Goal: Transaction & Acquisition: Book appointment/travel/reservation

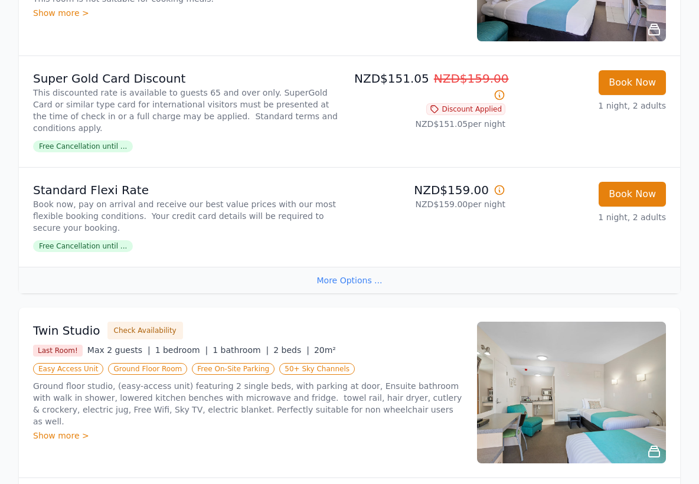
scroll to position [159, 0]
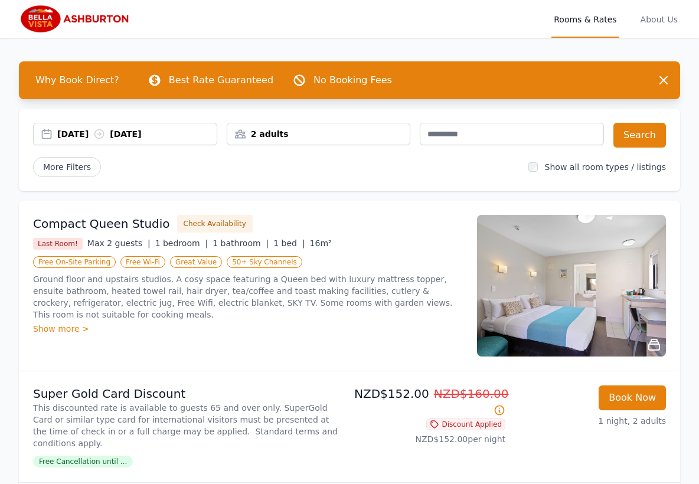
click at [81, 129] on div "15 Sep 2025 16 Sep 2025" at bounding box center [136, 134] width 159 height 12
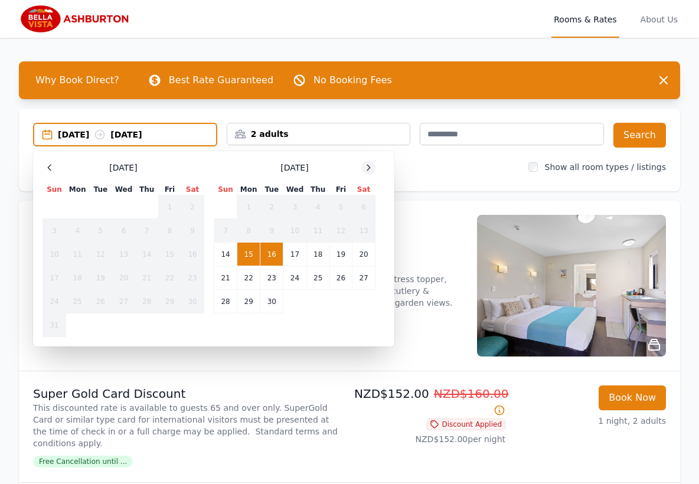
click at [365, 166] on icon at bounding box center [367, 167] width 9 height 9
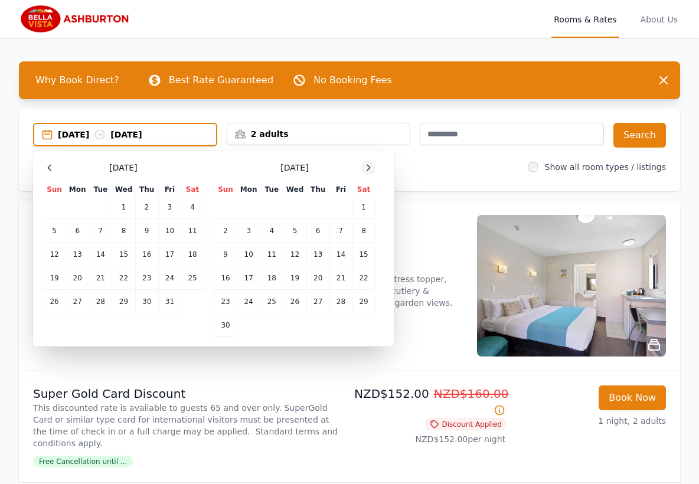
click at [365, 166] on icon at bounding box center [367, 167] width 9 height 9
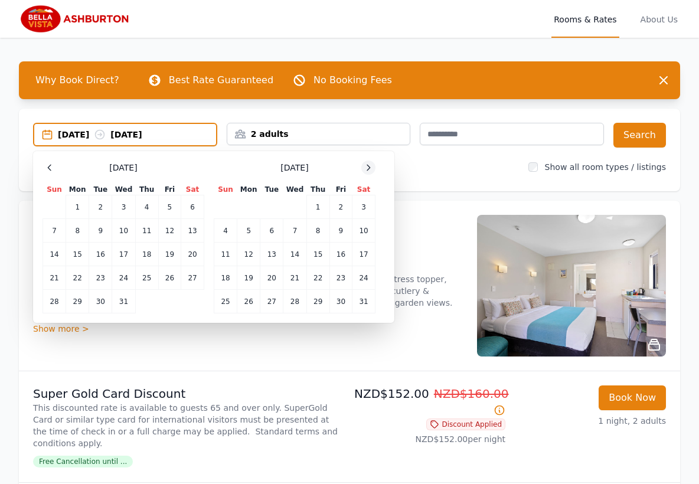
click at [365, 166] on icon at bounding box center [367, 167] width 9 height 9
click at [296, 230] on td "11" at bounding box center [294, 231] width 23 height 24
click at [314, 230] on td "12" at bounding box center [317, 231] width 23 height 24
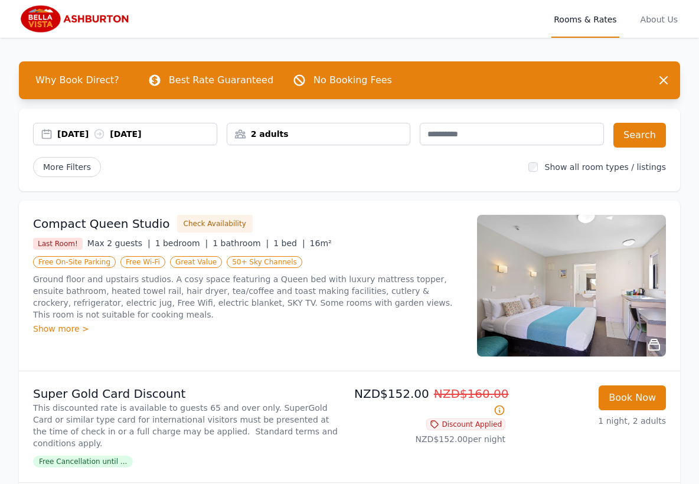
click at [285, 133] on div "2 adults" at bounding box center [318, 134] width 183 height 12
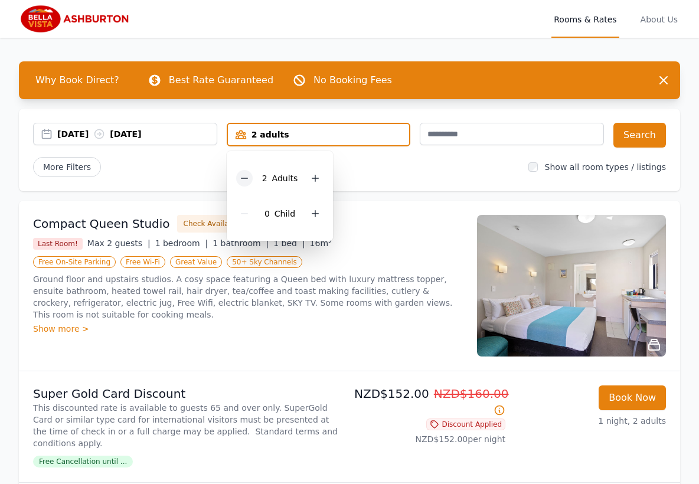
click at [249, 176] on icon at bounding box center [244, 177] width 9 height 9
click at [639, 130] on button "Search" at bounding box center [639, 135] width 53 height 25
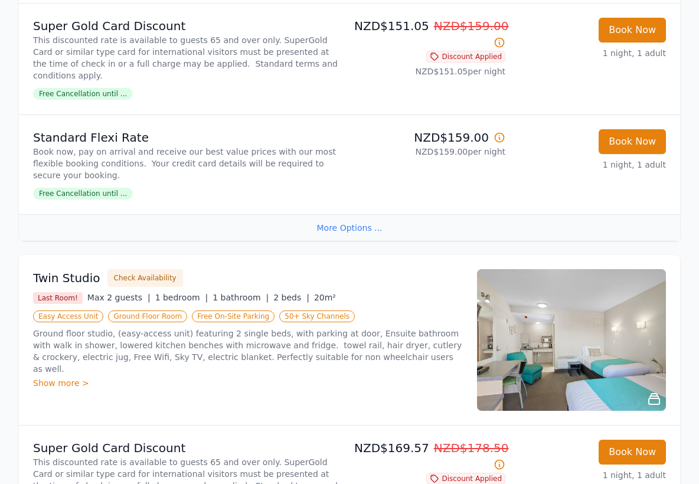
scroll to position [401, 0]
